Goal: Check status: Check status

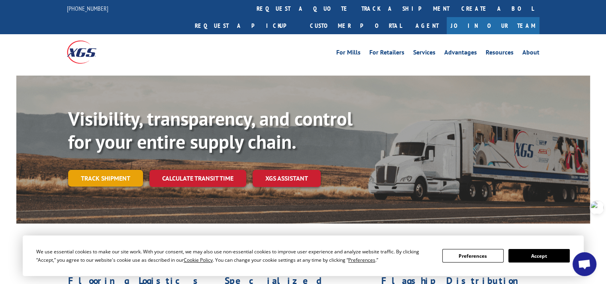
click at [102, 170] on link "Track shipment" at bounding box center [105, 178] width 75 height 17
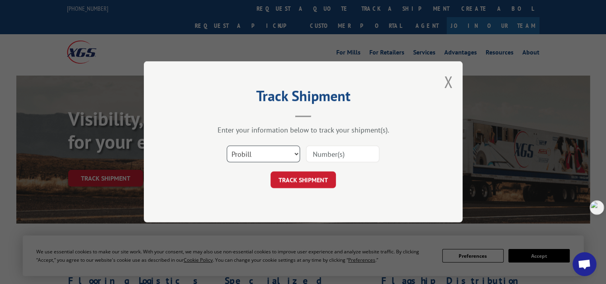
click at [261, 151] on select "Select category... Probill BOL PO" at bounding box center [263, 154] width 73 height 17
select select "po"
click at [227, 146] on select "Select category... Probill BOL PO" at bounding box center [263, 154] width 73 height 17
click at [315, 153] on input at bounding box center [342, 154] width 73 height 17
paste input "297397412"
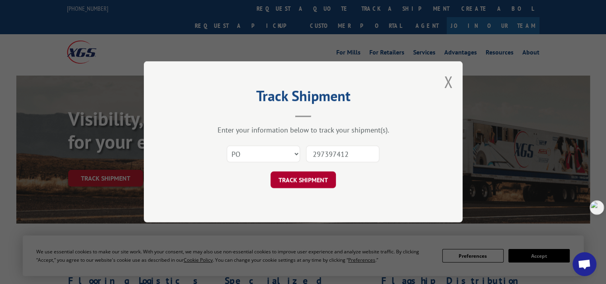
type input "297397412"
click at [309, 181] on button "TRACK SHIPMENT" at bounding box center [302, 180] width 65 height 17
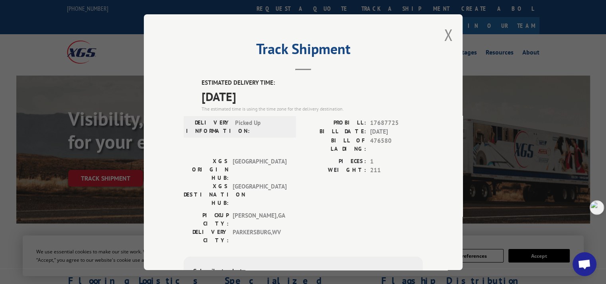
drag, startPoint x: 198, startPoint y: 79, endPoint x: 260, endPoint y: 99, distance: 65.2
click at [260, 99] on div "ESTIMATED DELIVERY TIME: [DATE] The estimated time is using the time zone for t…" at bounding box center [303, 221] width 239 height 286
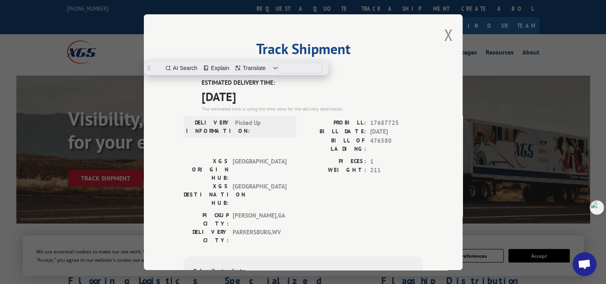
copy div "ESTIMATED DELIVERY TIME: [DATE]"
click at [445, 35] on button "Close modal" at bounding box center [448, 34] width 9 height 21
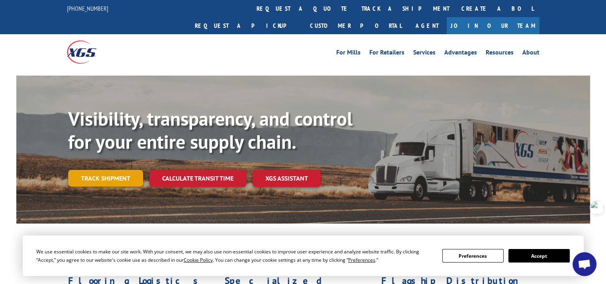
click at [107, 170] on link "Track shipment" at bounding box center [105, 178] width 75 height 17
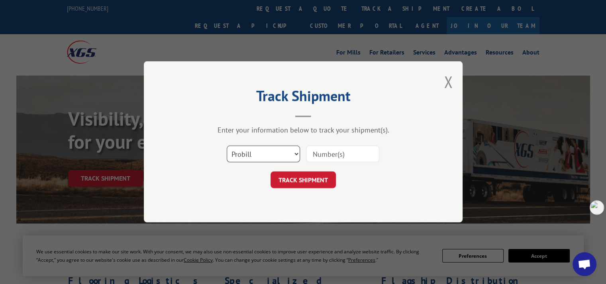
click at [260, 154] on select "Select category... Probill BOL PO" at bounding box center [263, 154] width 73 height 17
select select "po"
click at [227, 146] on select "Select category... Probill BOL PO" at bounding box center [263, 154] width 73 height 17
click at [328, 153] on input at bounding box center [342, 154] width 73 height 17
paste input "297392010"
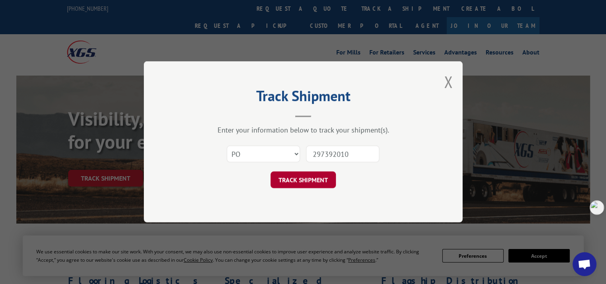
type input "297392010"
click at [308, 180] on button "TRACK SHIPMENT" at bounding box center [302, 180] width 65 height 17
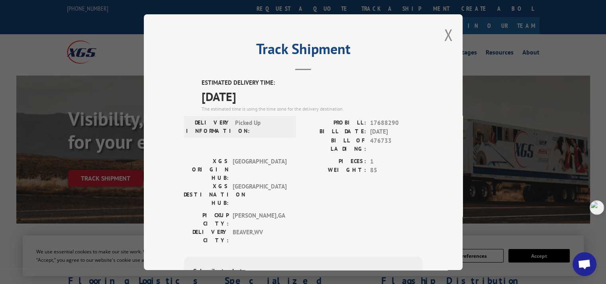
drag, startPoint x: 198, startPoint y: 80, endPoint x: 265, endPoint y: 97, distance: 68.5
click at [265, 97] on div "ESTIMATED DELIVERY TIME: [DATE] The estimated time is using the time zone for t…" at bounding box center [312, 95] width 221 height 34
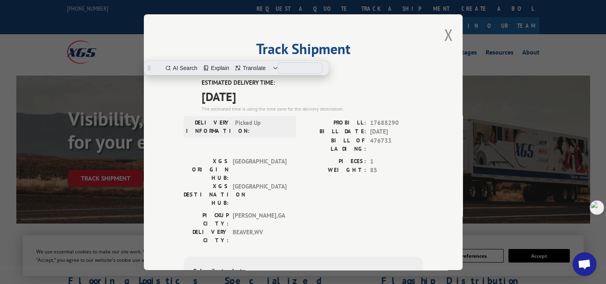
copy div "ESTIMATED DELIVERY TIME: [DATE]"
click at [448, 35] on button "Close modal" at bounding box center [448, 34] width 9 height 21
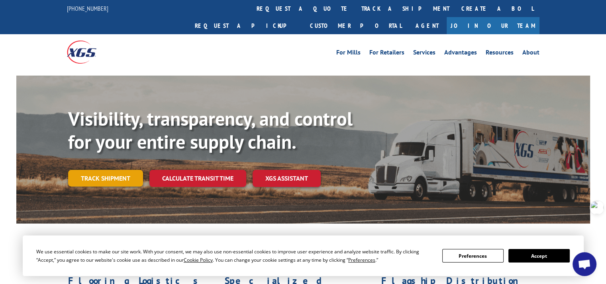
click at [121, 170] on link "Track shipment" at bounding box center [105, 178] width 75 height 17
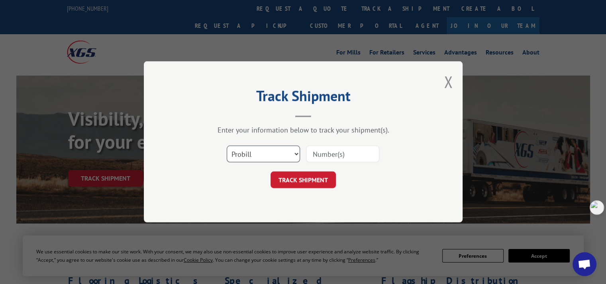
click at [258, 153] on select "Select category... Probill BOL PO" at bounding box center [263, 154] width 73 height 17
select select "po"
click at [227, 146] on select "Select category... Probill BOL PO" at bounding box center [263, 154] width 73 height 17
click at [321, 153] on input at bounding box center [342, 154] width 73 height 17
paste input "297233337"
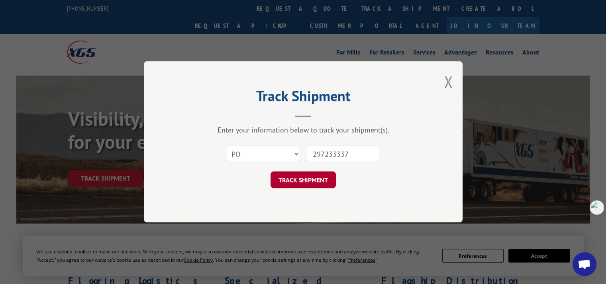
type input "297233337"
click at [314, 181] on button "TRACK SHIPMENT" at bounding box center [302, 180] width 65 height 17
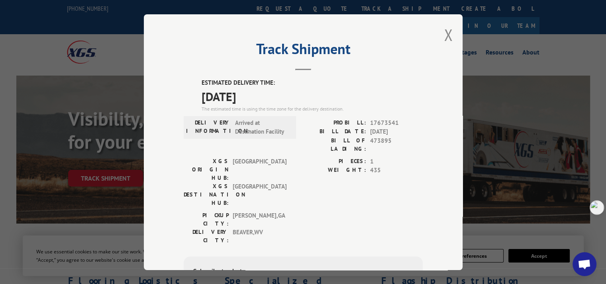
drag, startPoint x: 197, startPoint y: 81, endPoint x: 262, endPoint y: 96, distance: 67.0
click at [262, 96] on div "ESTIMATED DELIVERY TIME: [DATE] The estimated time is using the time zone for t…" at bounding box center [303, 221] width 239 height 286
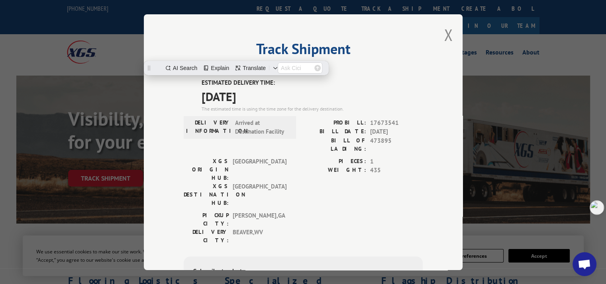
copy div "ESTIMATED DELIVERY TIME: [DATE]"
click at [444, 31] on button "Close modal" at bounding box center [448, 34] width 9 height 21
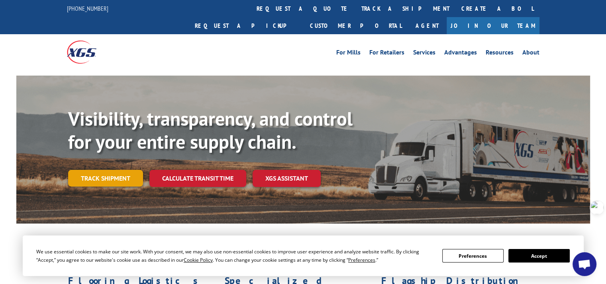
click at [104, 170] on link "Track shipment" at bounding box center [105, 178] width 75 height 17
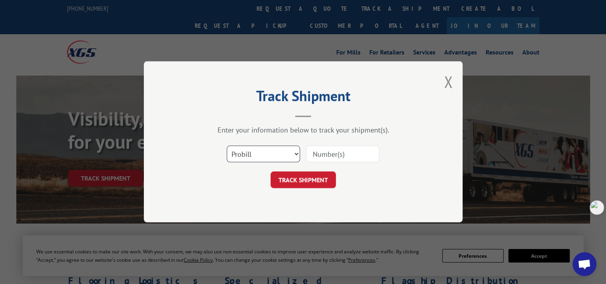
click at [266, 154] on select "Select category... Probill BOL PO" at bounding box center [263, 154] width 73 height 17
select select "po"
click at [227, 146] on select "Select category... Probill BOL PO" at bounding box center [263, 154] width 73 height 17
click at [325, 157] on input at bounding box center [342, 154] width 73 height 17
paste input "297398257"
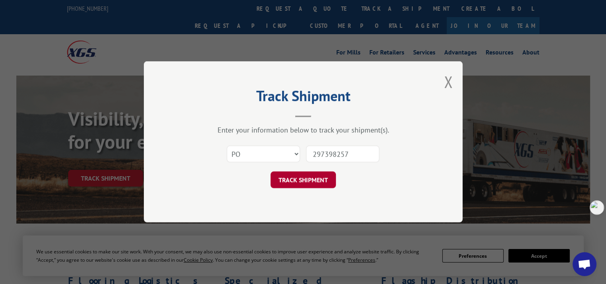
type input "297398257"
click at [326, 180] on button "TRACK SHIPMENT" at bounding box center [302, 180] width 65 height 17
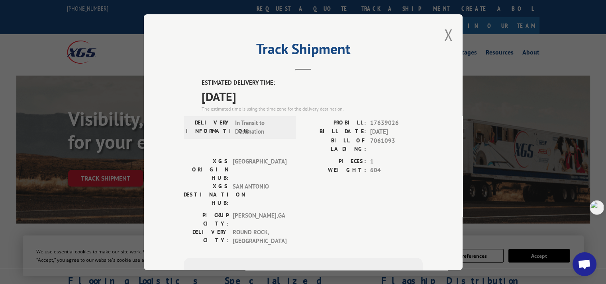
drag, startPoint x: 196, startPoint y: 80, endPoint x: 266, endPoint y: 92, distance: 71.0
click at [266, 92] on div "ESTIMATED DELIVERY TIME: [DATE] The estimated time is using the time zone for t…" at bounding box center [303, 222] width 239 height 288
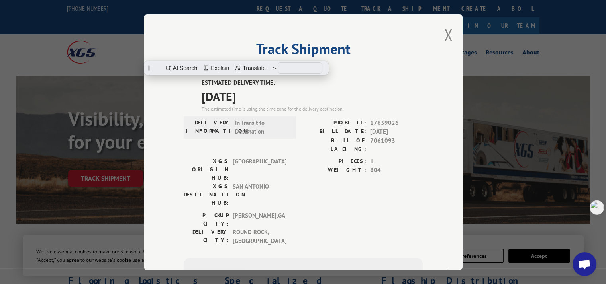
copy div "ESTIMATED DELIVERY TIME: [DATE]"
click at [444, 35] on button "Close modal" at bounding box center [448, 34] width 9 height 21
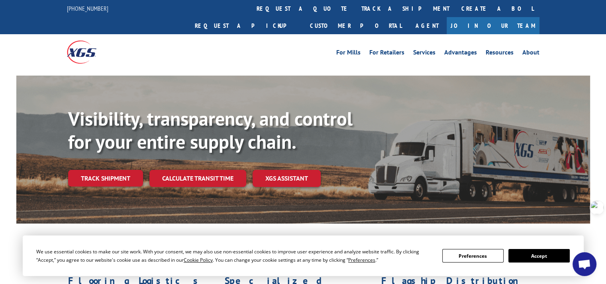
drag, startPoint x: 542, startPoint y: 255, endPoint x: 541, endPoint y: 249, distance: 6.0
click at [542, 255] on button "Accept" at bounding box center [538, 256] width 61 height 14
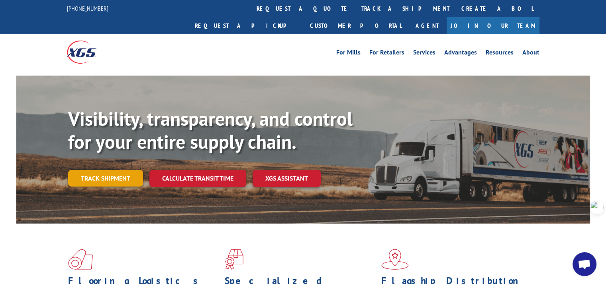
click at [92, 170] on link "Track shipment" at bounding box center [105, 178] width 75 height 17
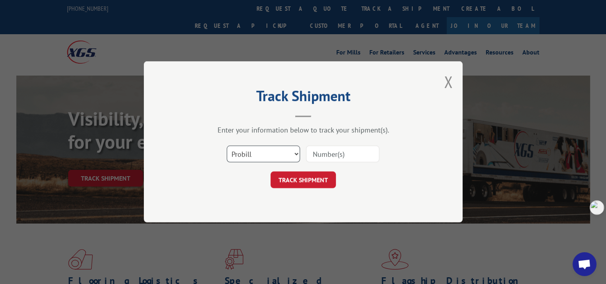
click at [251, 152] on select "Select category... Probill BOL PO" at bounding box center [263, 154] width 73 height 17
select select "po"
click at [227, 146] on select "Select category... Probill BOL PO" at bounding box center [263, 154] width 73 height 17
click at [328, 153] on input at bounding box center [342, 154] width 73 height 17
paste input "297413634"
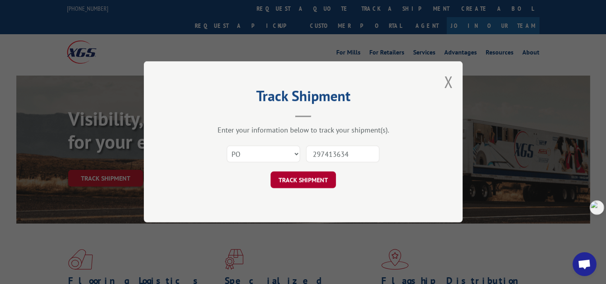
type input "297413634"
click at [323, 183] on button "TRACK SHIPMENT" at bounding box center [302, 180] width 65 height 17
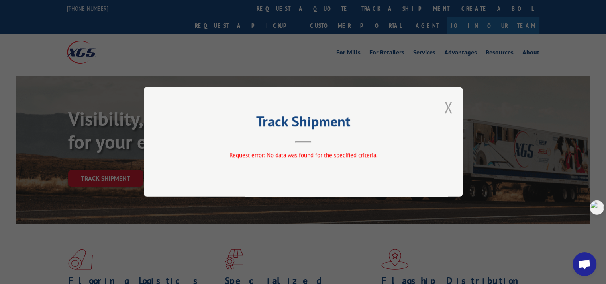
click at [451, 108] on button "Close modal" at bounding box center [448, 107] width 9 height 21
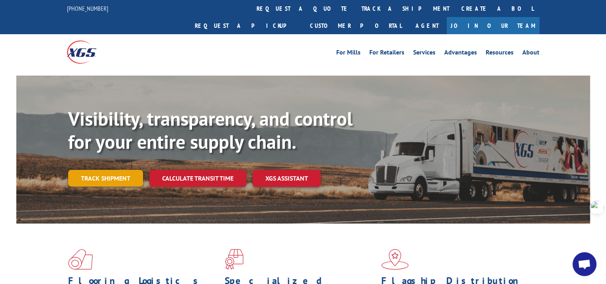
click at [121, 170] on link "Track shipment" at bounding box center [105, 178] width 75 height 17
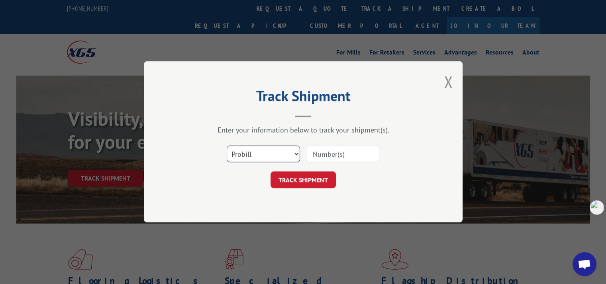
click at [247, 148] on select "Select category... Probill BOL PO" at bounding box center [263, 154] width 73 height 17
select select "po"
click at [227, 146] on select "Select category... Probill BOL PO" at bounding box center [263, 154] width 73 height 17
click at [340, 149] on input at bounding box center [342, 154] width 73 height 17
paste input "297416300"
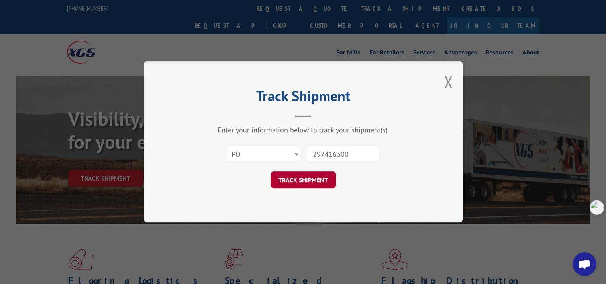
type input "297416300"
click at [312, 180] on button "TRACK SHIPMENT" at bounding box center [302, 180] width 65 height 17
